Goal: Book appointment/travel/reservation

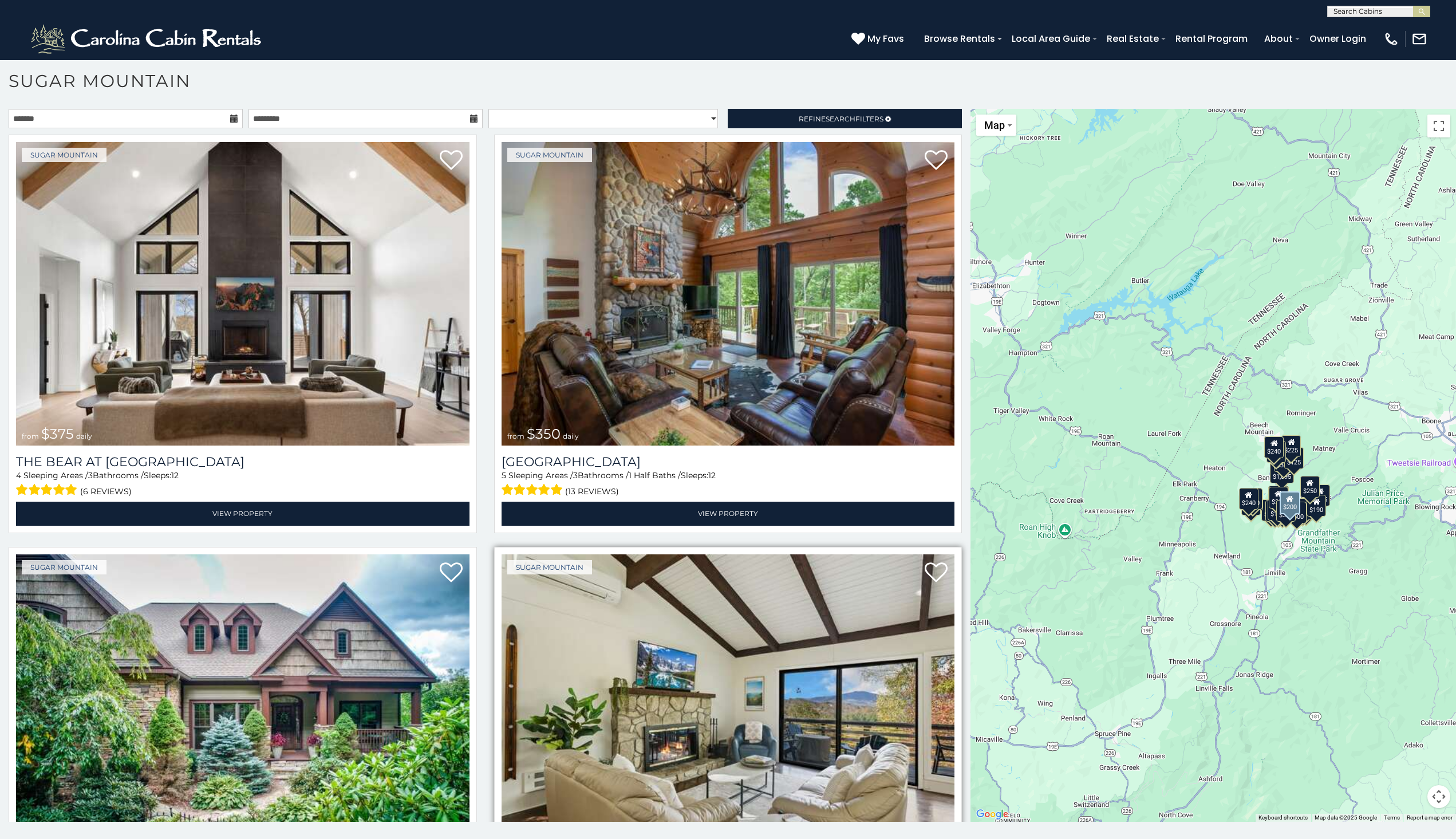
scroll to position [340, 0]
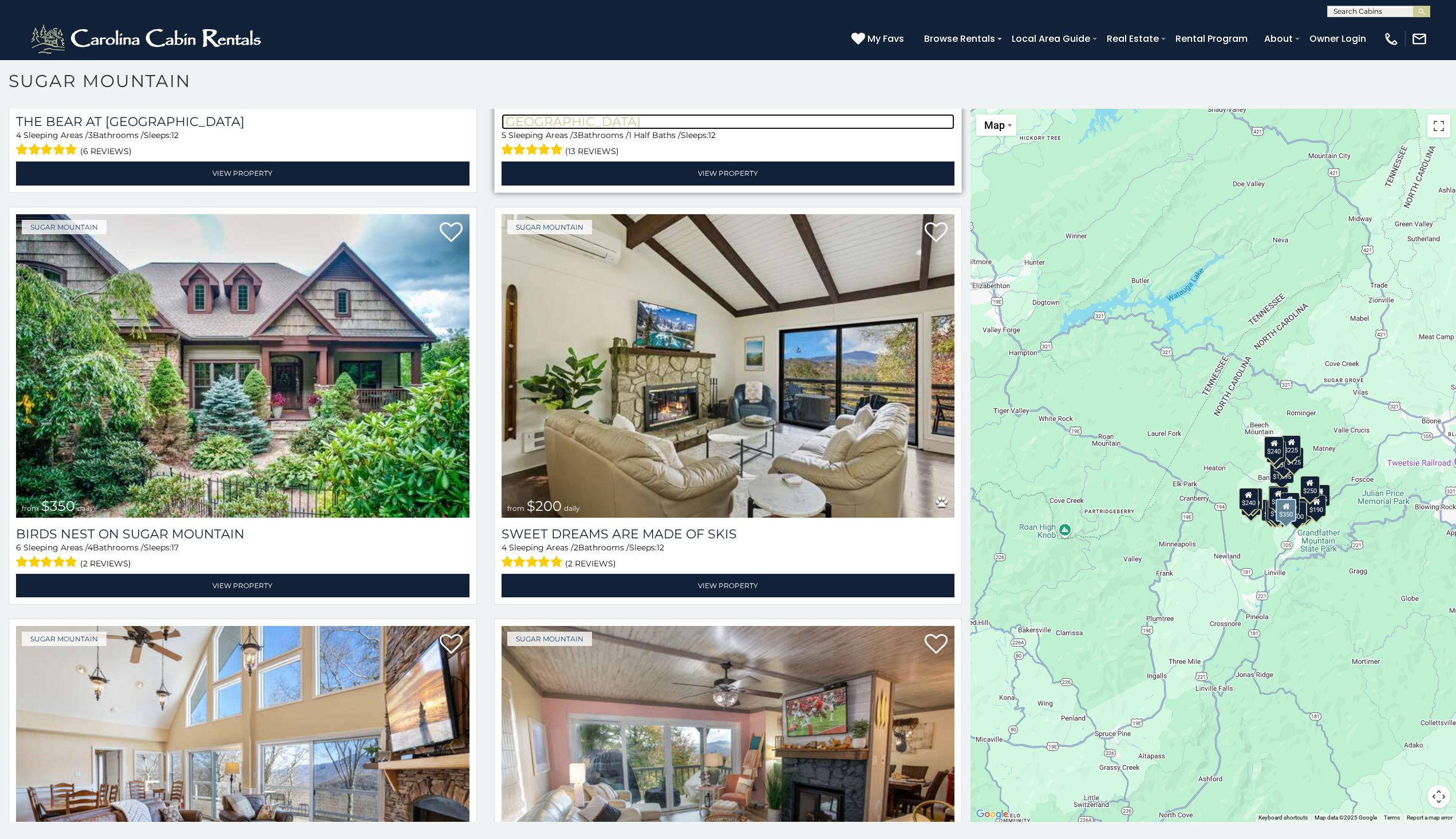
click at [546, 114] on h3 "[GEOGRAPHIC_DATA]" at bounding box center [728, 121] width 453 height 15
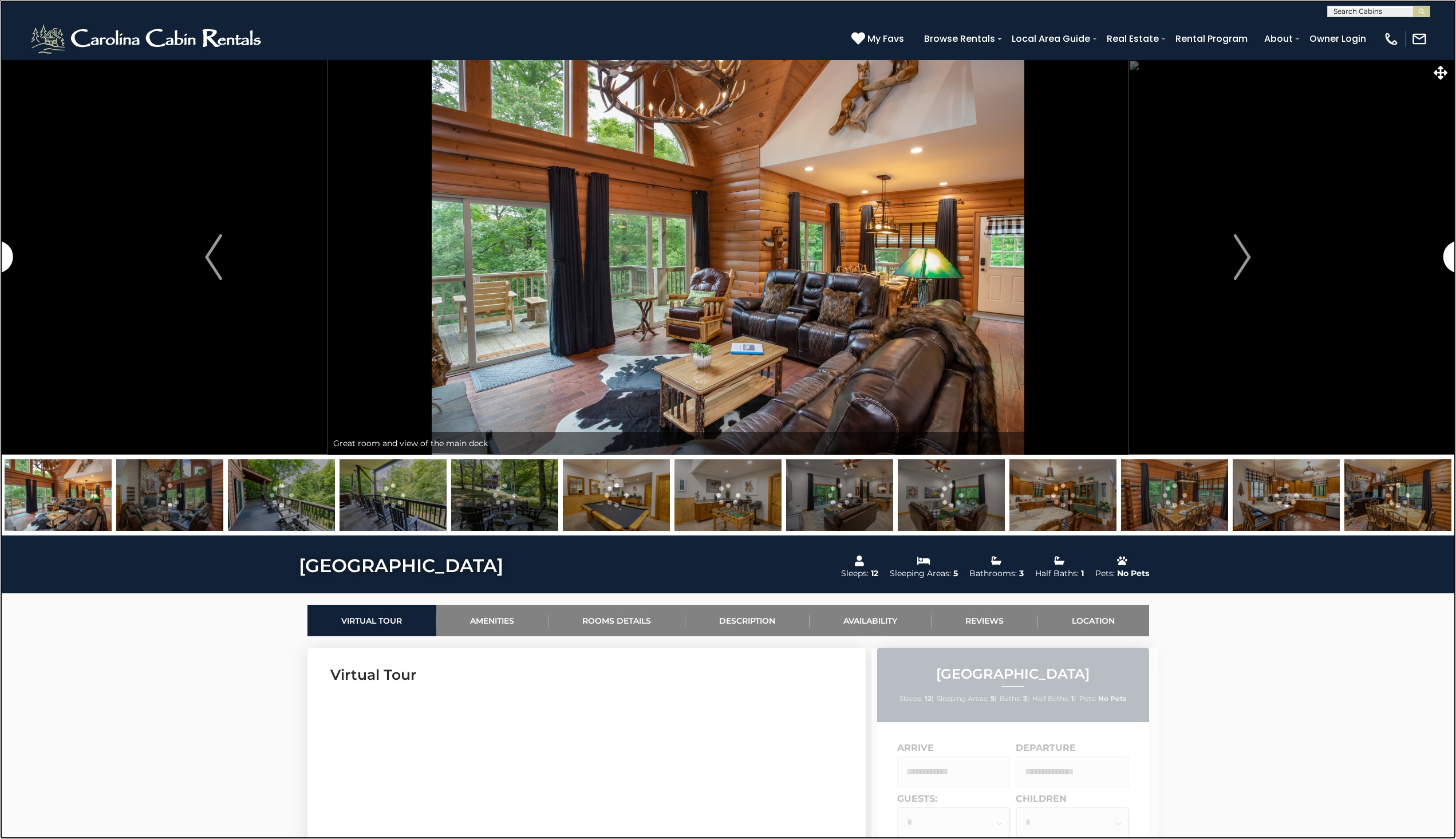
click at [43, 282] on link at bounding box center [728, 419] width 1456 height 839
